Goal: Task Accomplishment & Management: Complete application form

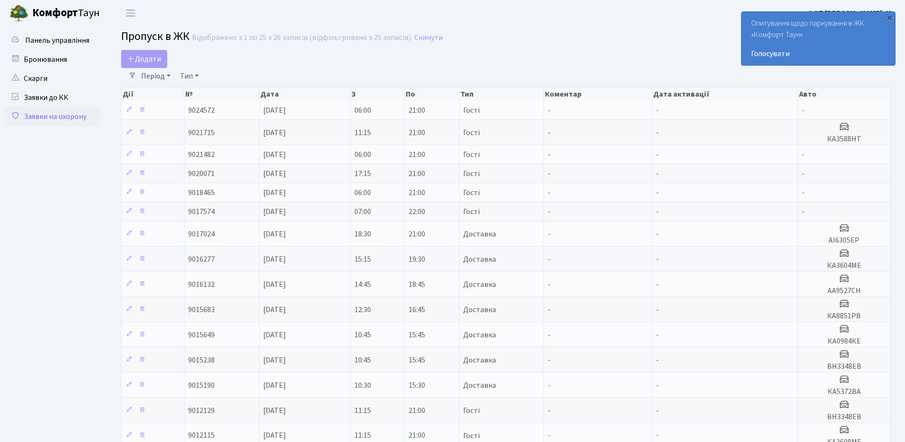
select select "25"
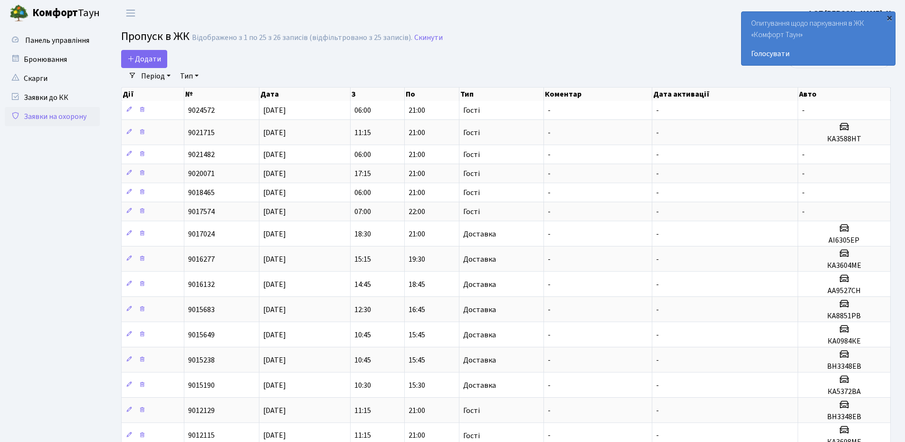
click at [889, 16] on div "×" at bounding box center [890, 18] width 10 height 10
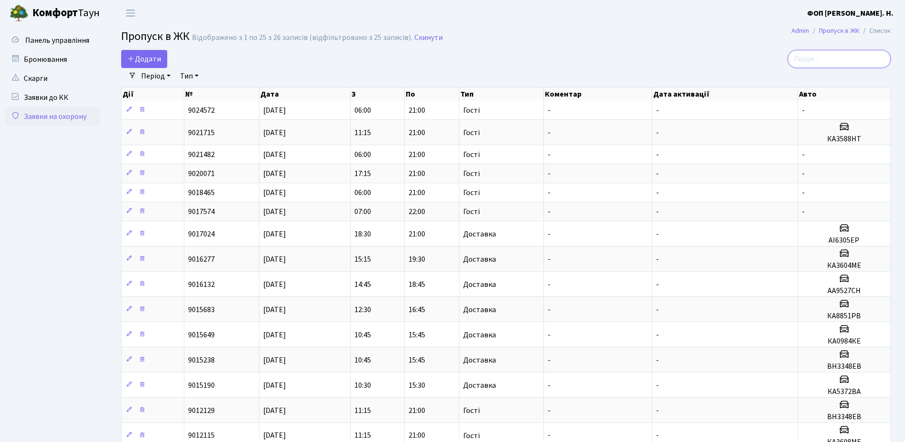
click at [857, 58] on input "search" at bounding box center [839, 59] width 103 height 18
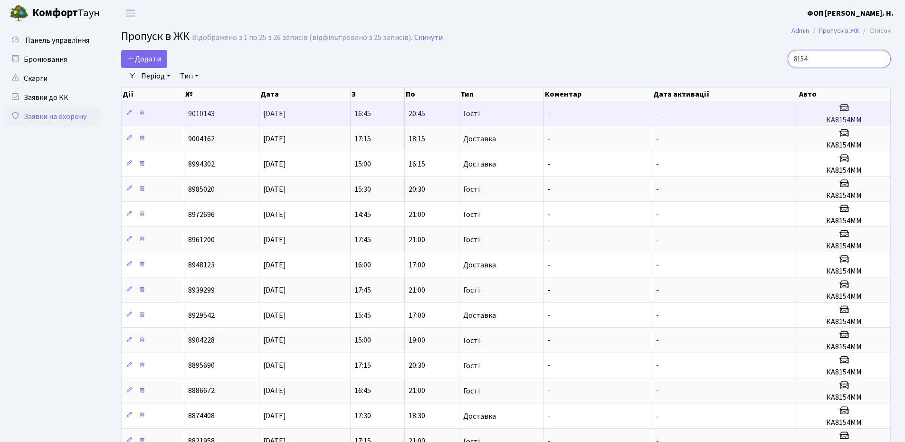
type input "8154"
drag, startPoint x: 852, startPoint y: 120, endPoint x: 828, endPoint y: 120, distance: 23.3
click at [828, 120] on h5 "КА8154ММ" at bounding box center [844, 120] width 85 height 9
copy h5 "КА8154ММ"
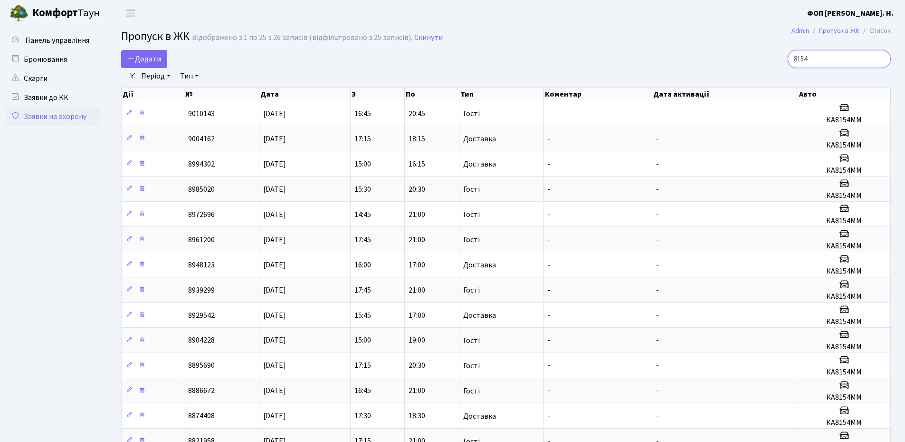
click at [854, 59] on input "8154" at bounding box center [839, 59] width 103 height 18
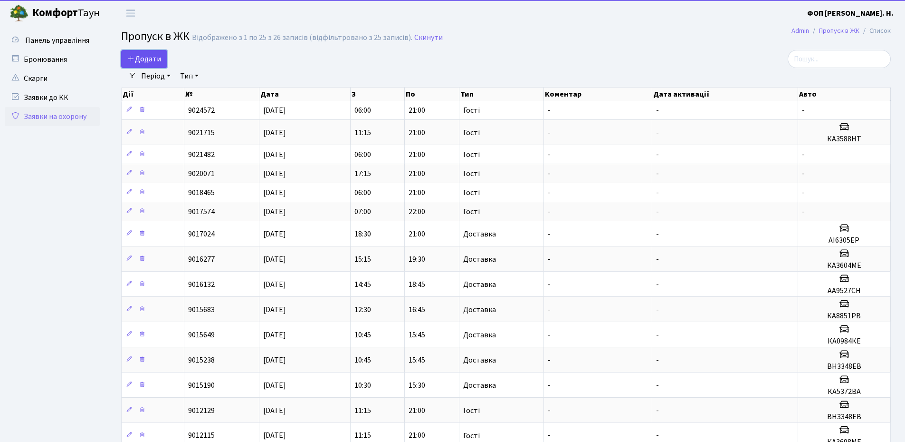
click at [156, 58] on span "Додати" at bounding box center [144, 59] width 34 height 10
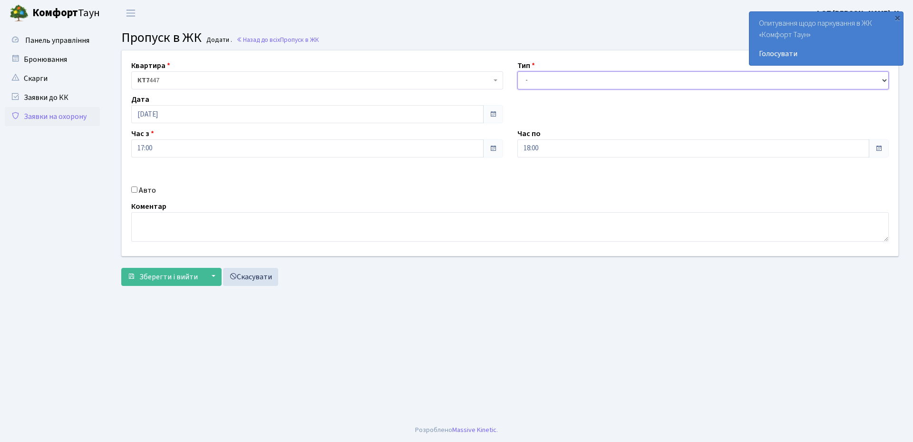
click at [618, 78] on select "- Доставка Таксі Гості Сервіс" at bounding box center [703, 80] width 372 height 18
select select "3"
click at [517, 71] on select "- Доставка Таксі Гості Сервіс" at bounding box center [703, 80] width 372 height 18
click at [553, 154] on input "18:00" at bounding box center [693, 148] width 352 height 18
click at [541, 182] on icon at bounding box center [543, 181] width 26 height 26
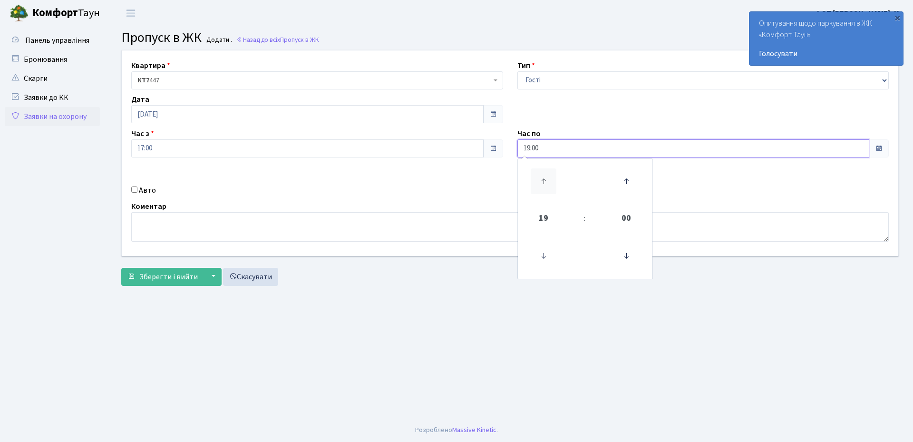
click at [541, 182] on icon at bounding box center [543, 181] width 26 height 26
type input "21:00"
drag, startPoint x: 148, startPoint y: 191, endPoint x: 185, endPoint y: 190, distance: 37.1
click at [149, 192] on label "Авто" at bounding box center [147, 189] width 17 height 11
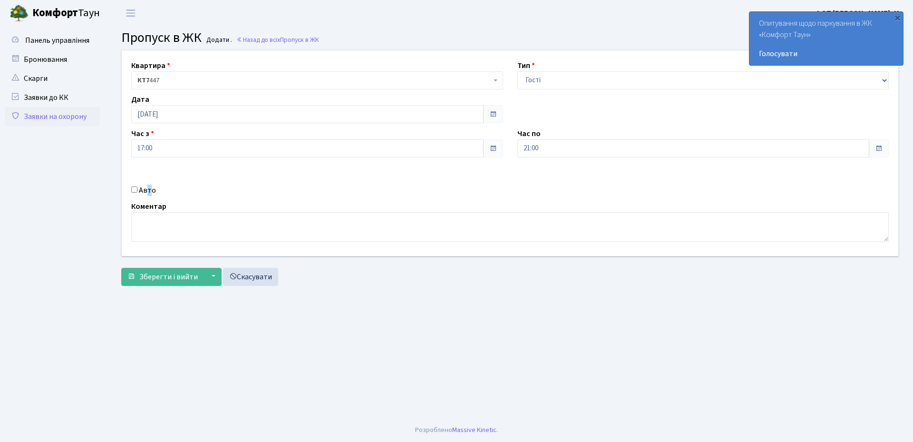
click at [134, 190] on input "Авто" at bounding box center [134, 189] width 6 height 6
checkbox input "true"
paste input "КА8154ММ"
type input "КА8154ММ"
drag, startPoint x: 145, startPoint y: 282, endPoint x: 169, endPoint y: 282, distance: 23.8
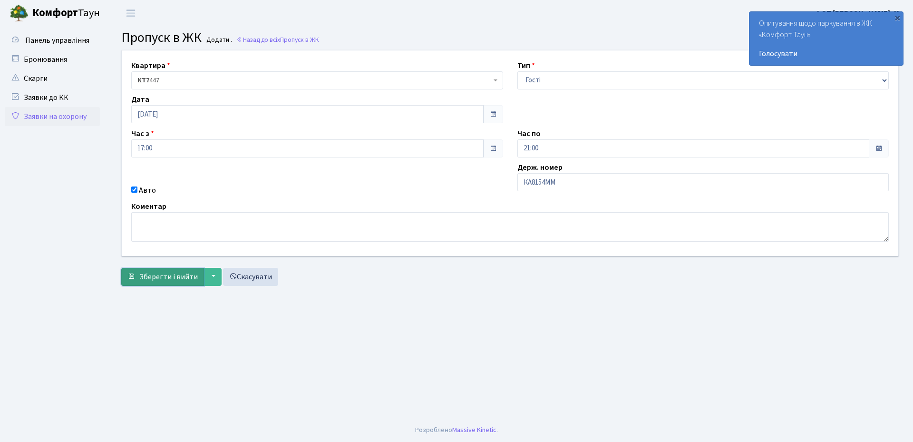
click at [145, 282] on button "Зберегти і вийти" at bounding box center [162, 277] width 83 height 18
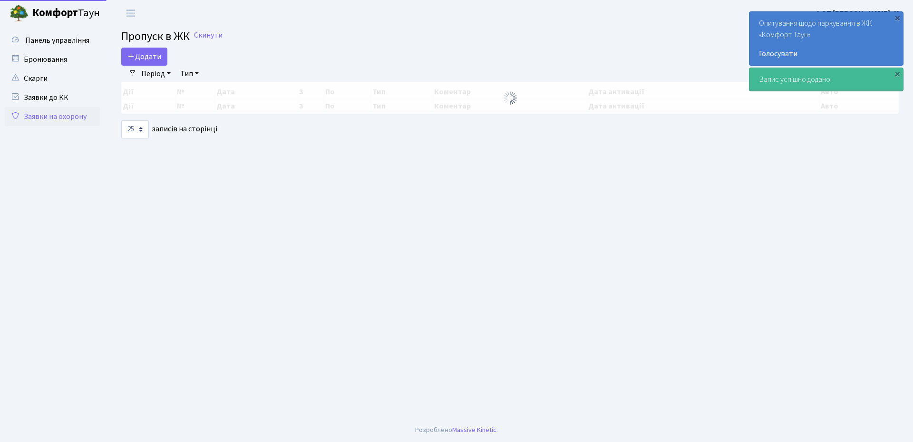
select select "25"
